Goal: Information Seeking & Learning: Check status

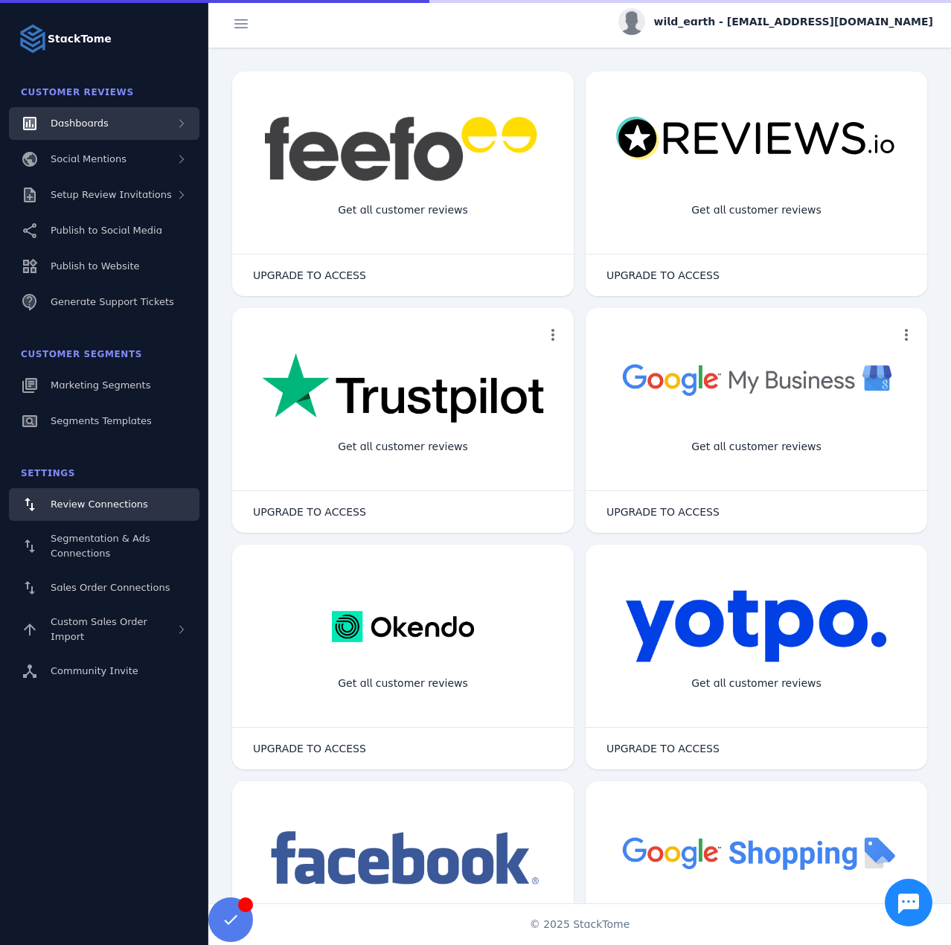
click at [101, 131] on div "Dashboards" at bounding box center [104, 123] width 191 height 33
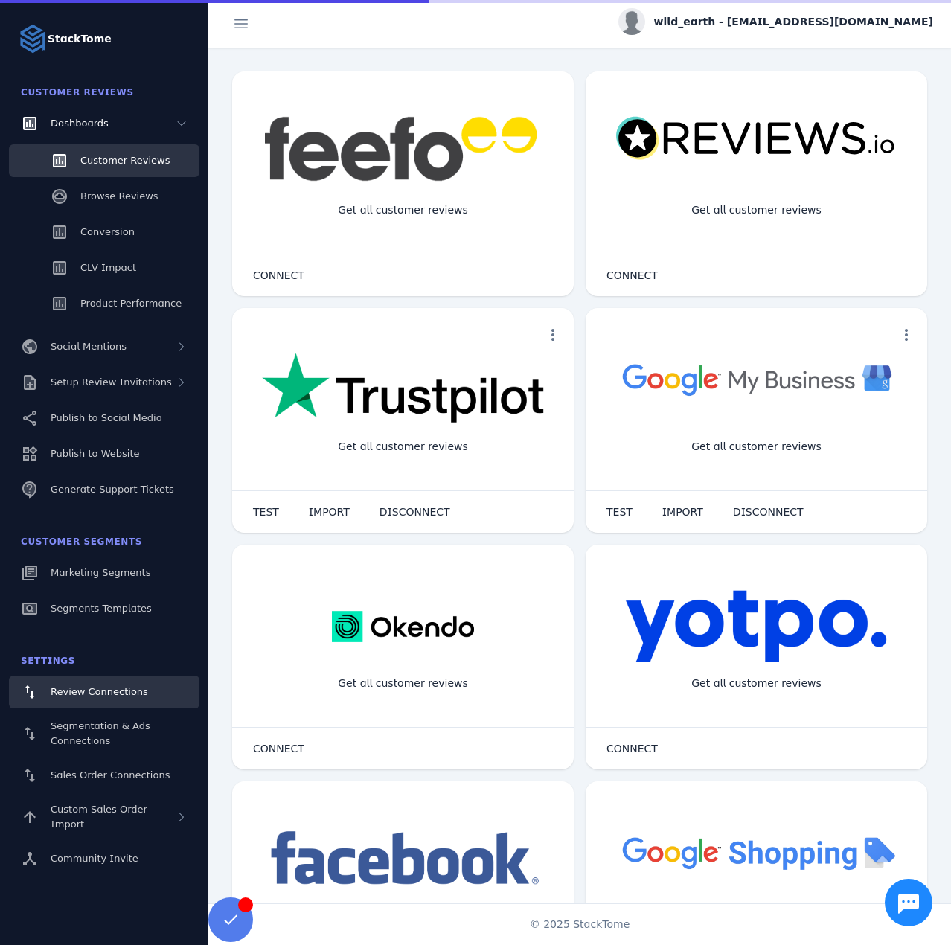
click at [98, 170] on link "Customer Reviews" at bounding box center [104, 160] width 191 height 33
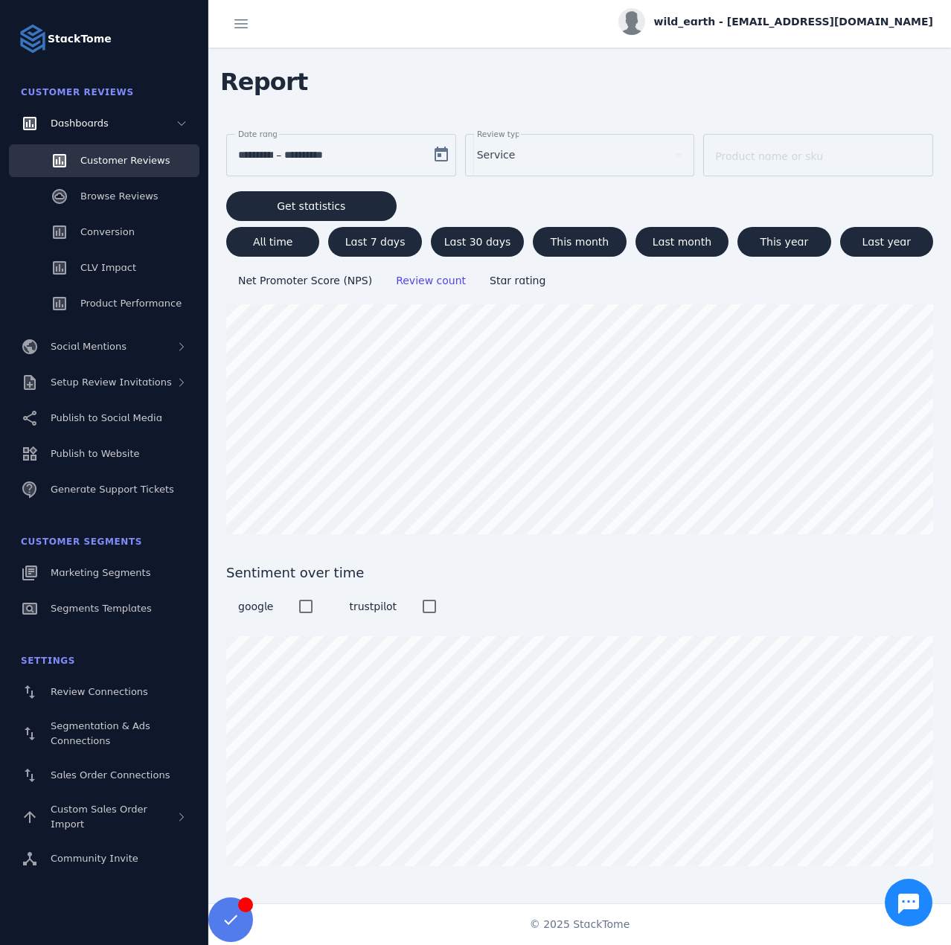
click at [534, 164] on div "Service" at bounding box center [580, 155] width 206 height 42
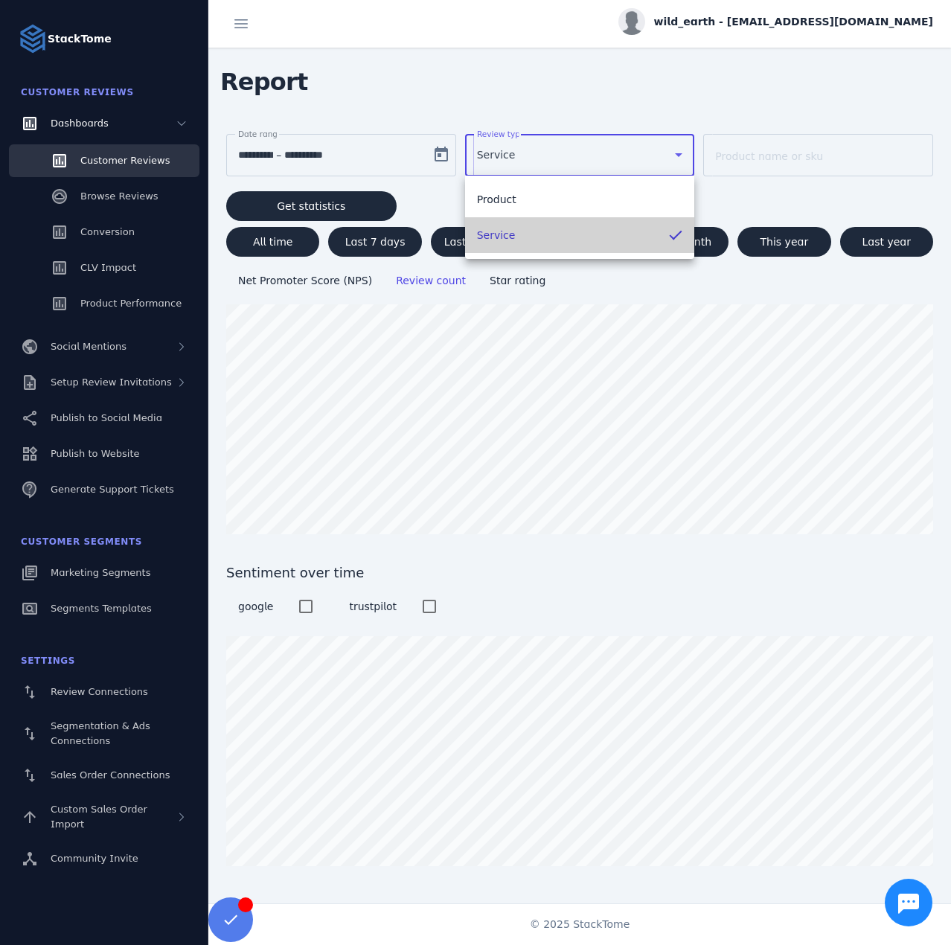
click at [523, 230] on mat-option "Service" at bounding box center [580, 235] width 230 height 36
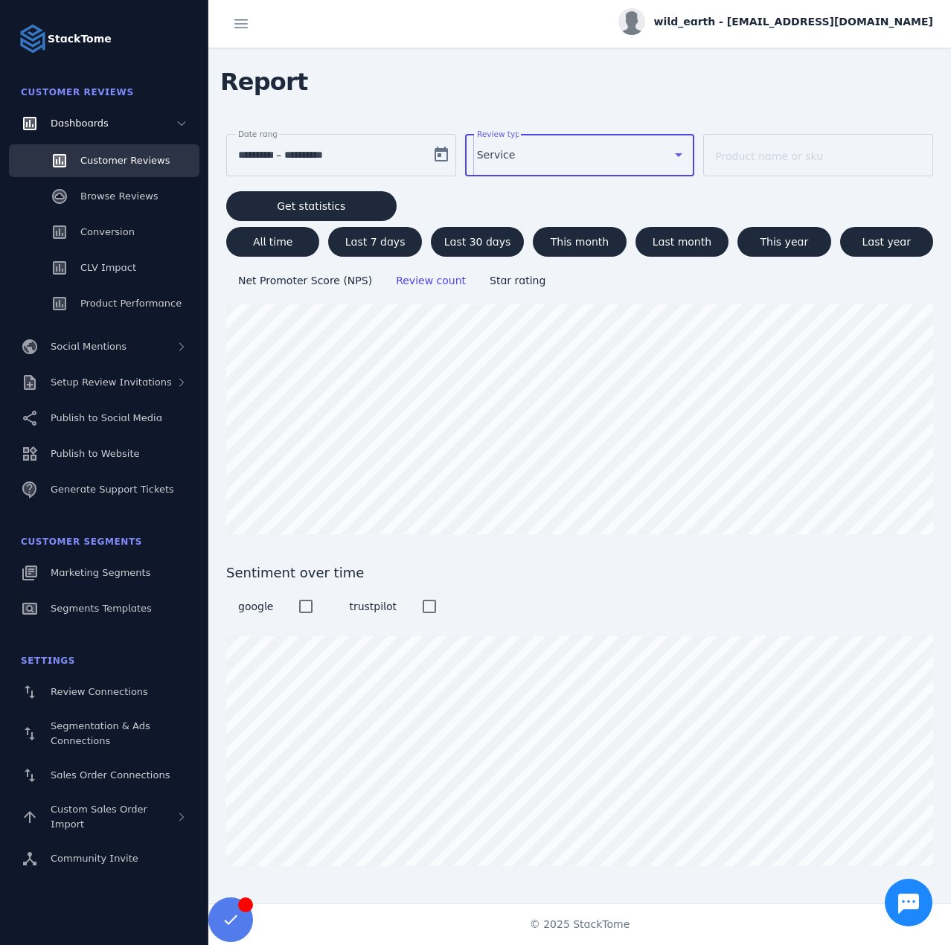
click at [512, 159] on div "Service" at bounding box center [573, 155] width 193 height 18
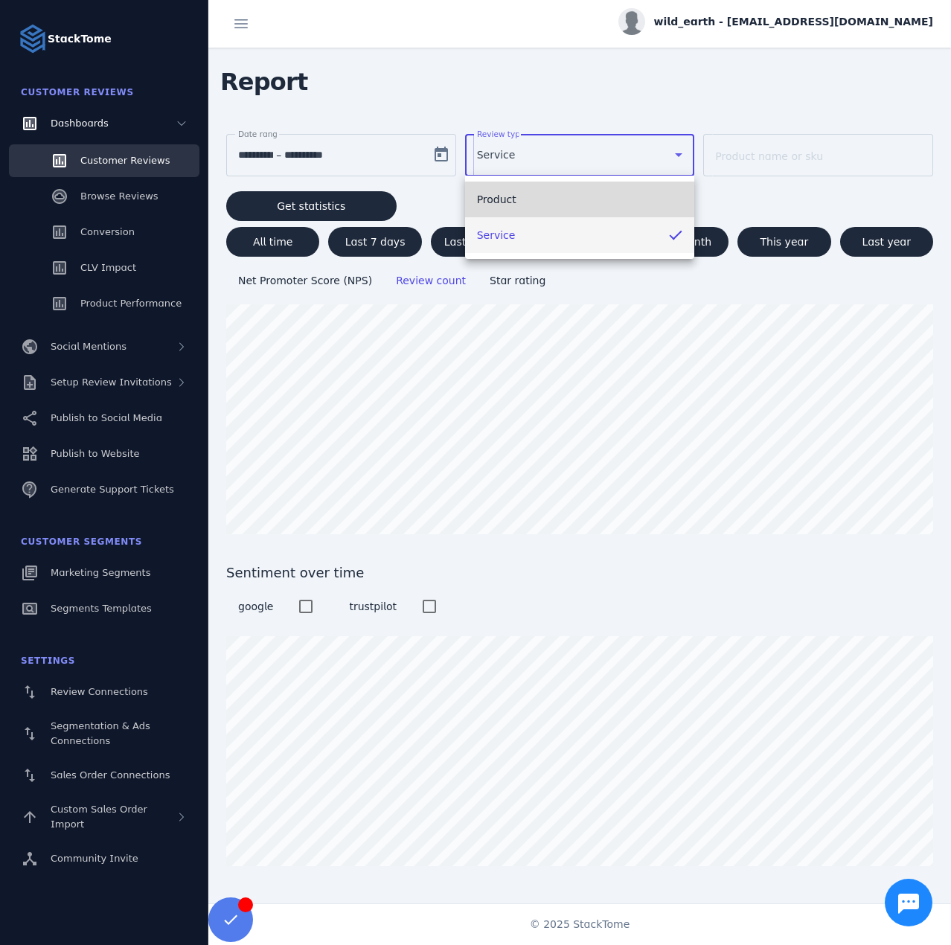
click at [515, 200] on mat-option "Product" at bounding box center [580, 200] width 230 height 36
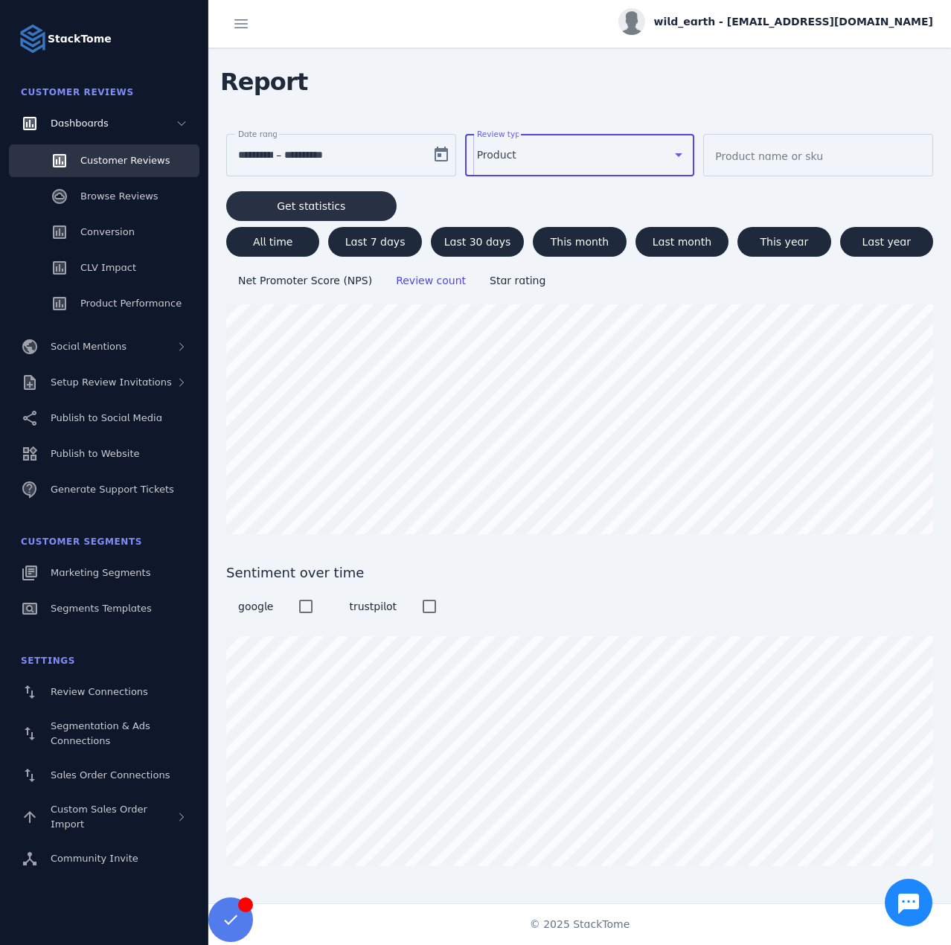
click at [313, 203] on span "Get statistics" at bounding box center [311, 206] width 68 height 10
click at [274, 246] on span "All time" at bounding box center [272, 242] width 39 height 10
click at [328, 206] on span "Get statistics" at bounding box center [311, 206] width 68 height 10
click at [348, 240] on span at bounding box center [374, 242] width 93 height 36
type input "**********"
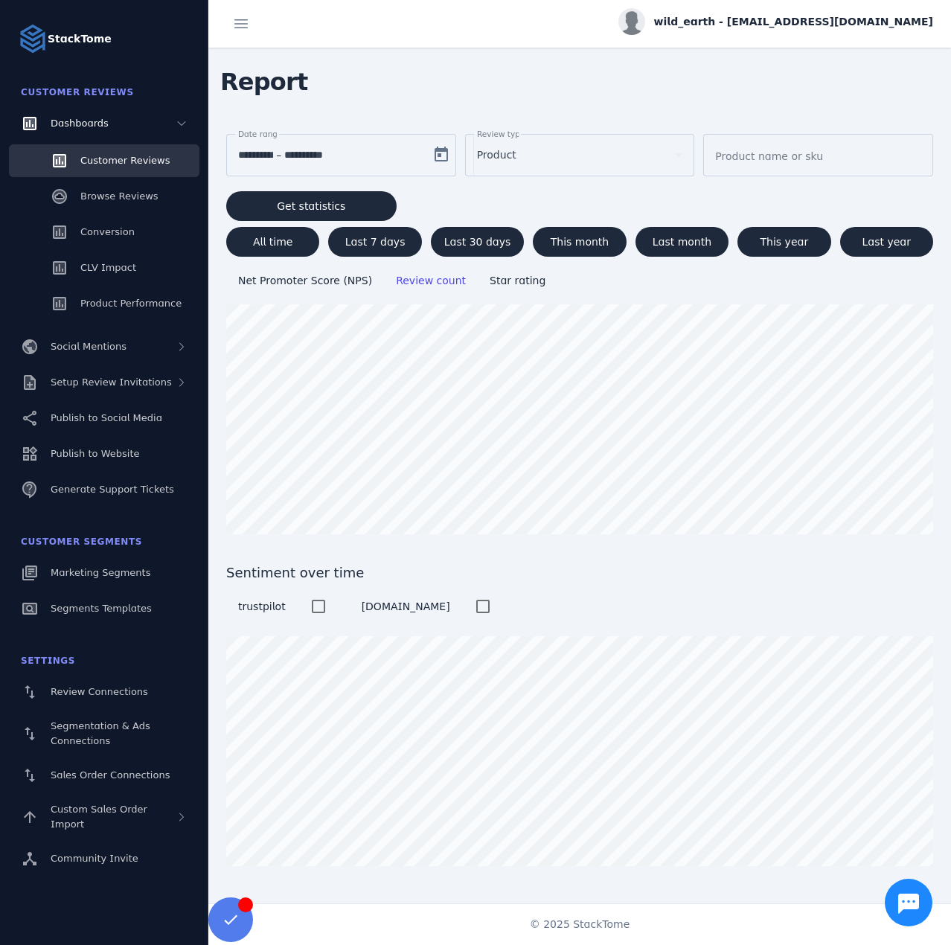
click at [825, 19] on span "wild_earth - cs_wild@stacktome.com" at bounding box center [793, 22] width 279 height 16
click at [882, 154] on button "Sign out" at bounding box center [879, 144] width 107 height 36
